Goal: Information Seeking & Learning: Learn about a topic

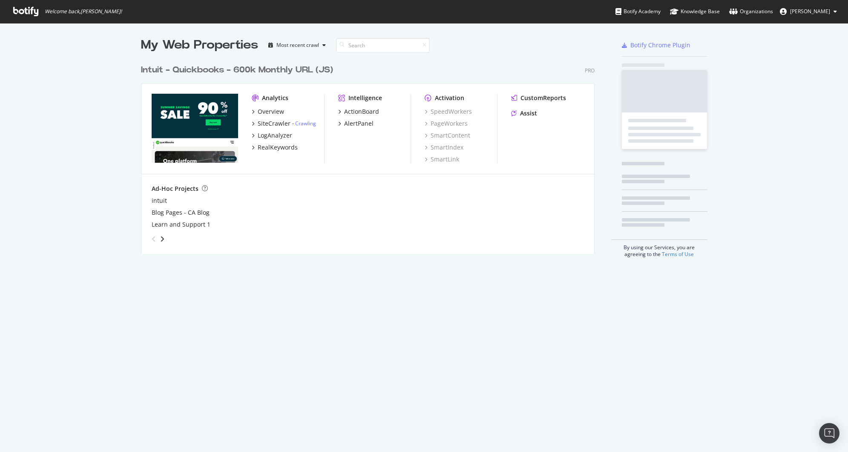
scroll to position [194, 454]
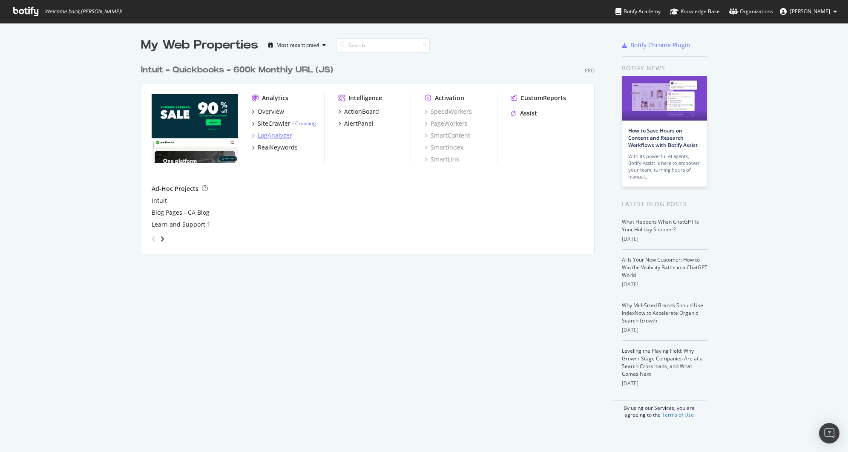
click at [276, 132] on div "LogAnalyzer" at bounding box center [275, 135] width 35 height 9
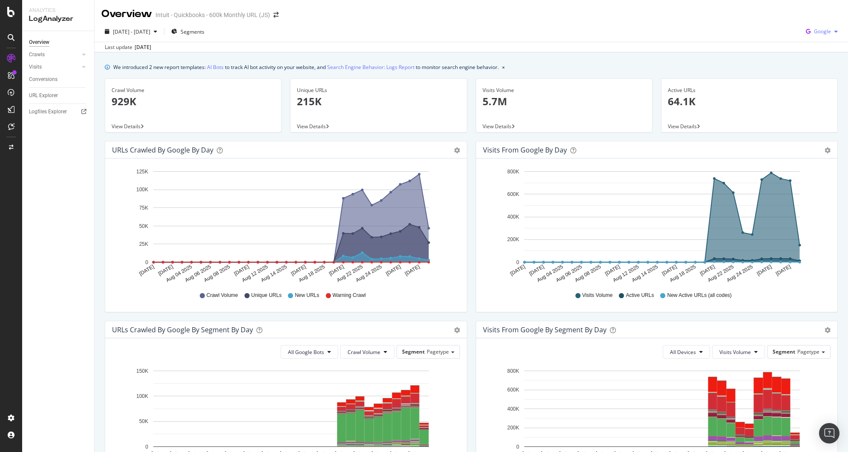
click at [818, 29] on span "Google" at bounding box center [822, 31] width 17 height 7
click at [816, 83] on span "OpenAI" at bounding box center [823, 80] width 32 height 8
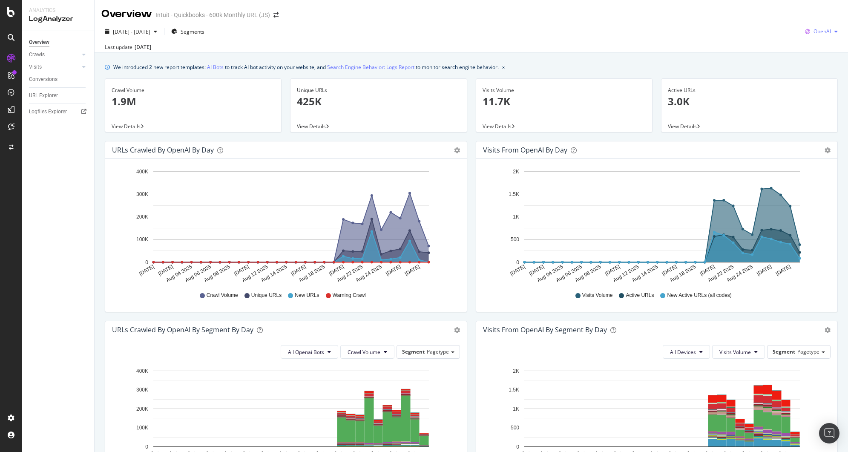
click at [818, 32] on span "OpenAI" at bounding box center [822, 31] width 17 height 7
click at [812, 51] on span "Google" at bounding box center [822, 49] width 32 height 8
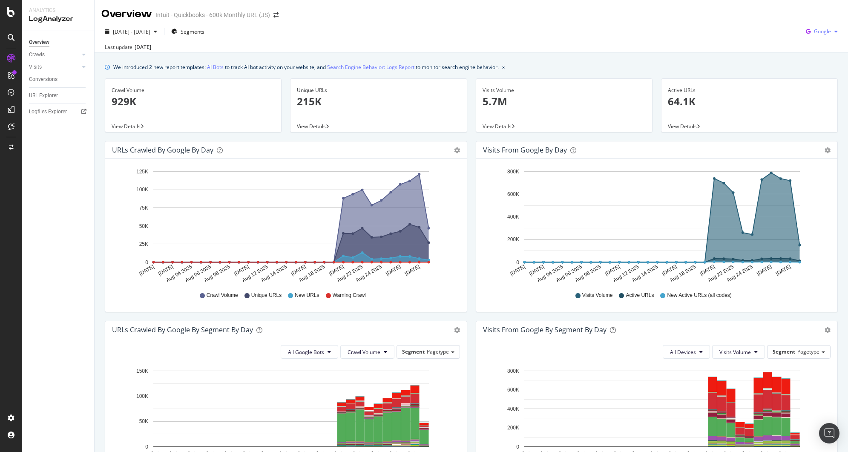
click at [820, 32] on span "Google" at bounding box center [822, 31] width 17 height 7
click at [810, 74] on div "OpenAI" at bounding box center [816, 80] width 59 height 12
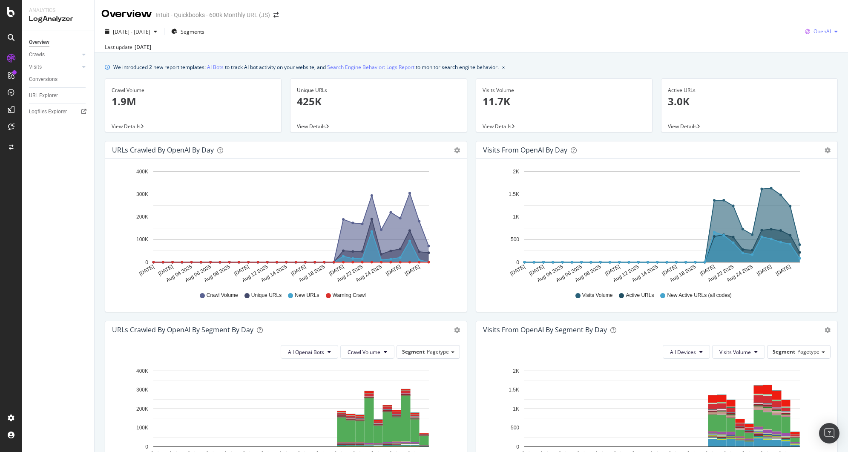
click at [808, 36] on div "OpenAI" at bounding box center [822, 31] width 40 height 13
click at [804, 92] on div "Other AI Bots" at bounding box center [815, 96] width 59 height 12
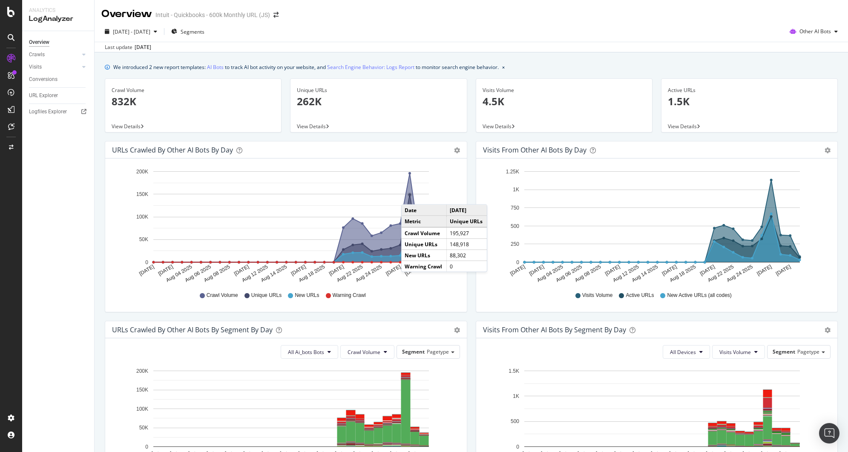
click at [410, 196] on circle "A chart." at bounding box center [409, 194] width 3 height 3
click at [809, 29] on span "Other AI Bots" at bounding box center [816, 31] width 32 height 7
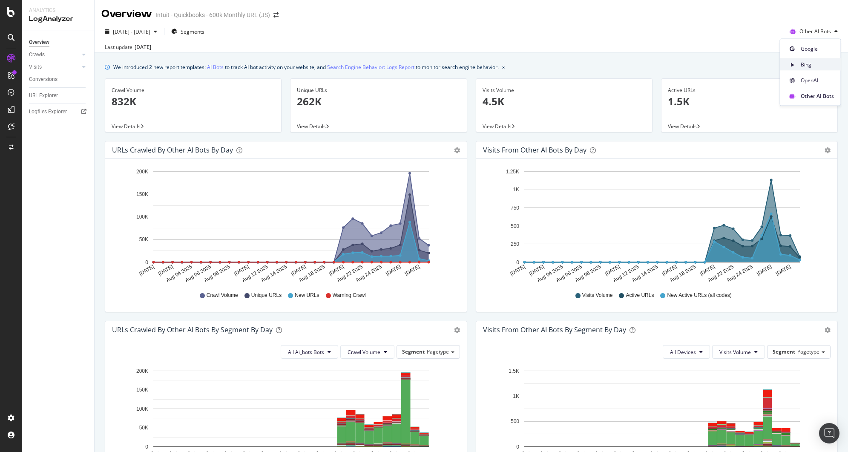
click at [804, 65] on span "Bing" at bounding box center [817, 65] width 33 height 8
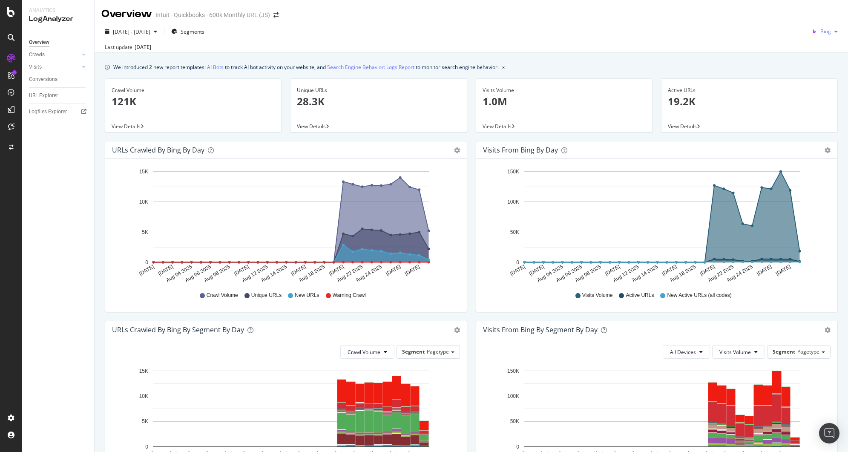
click at [821, 31] on span "Bing" at bounding box center [826, 31] width 11 height 7
click at [811, 43] on div "Google" at bounding box center [816, 49] width 59 height 12
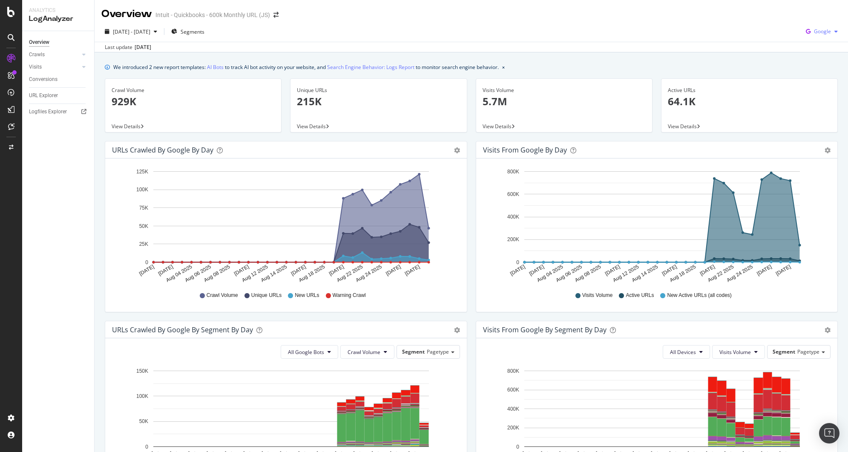
click at [814, 32] on span "Google" at bounding box center [822, 31] width 17 height 7
click at [811, 76] on span "OpenAI" at bounding box center [823, 80] width 32 height 8
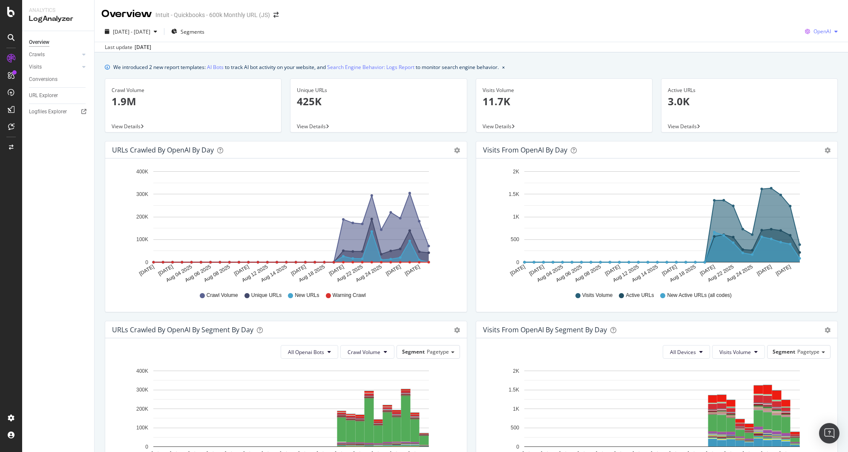
click at [814, 31] on span "OpenAI" at bounding box center [822, 31] width 17 height 7
click at [811, 46] on span "Google" at bounding box center [822, 49] width 32 height 8
